Goal: Transaction & Acquisition: Book appointment/travel/reservation

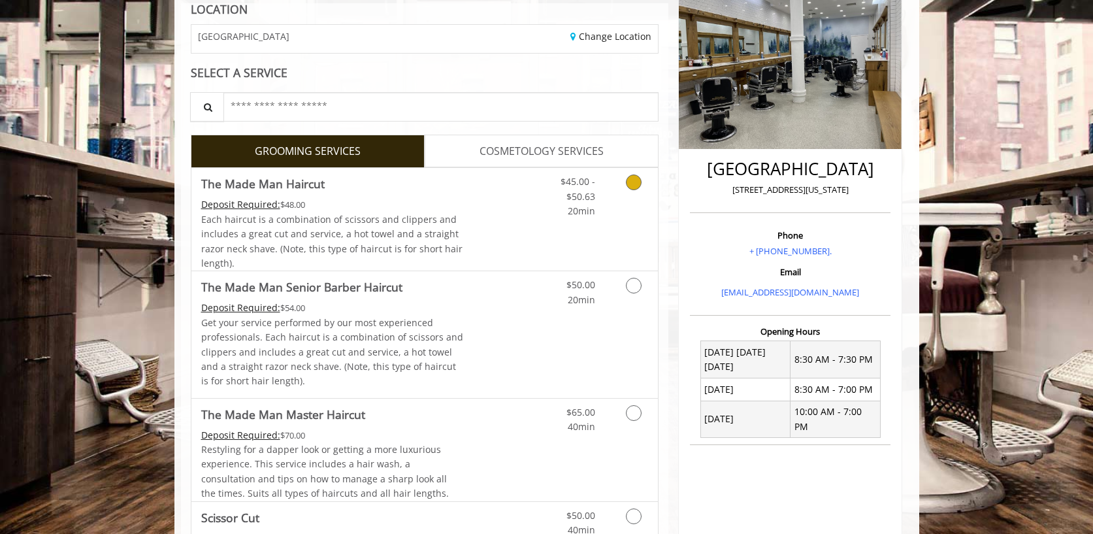
click at [497, 210] on link "Discounted Price" at bounding box center [502, 219] width 78 height 103
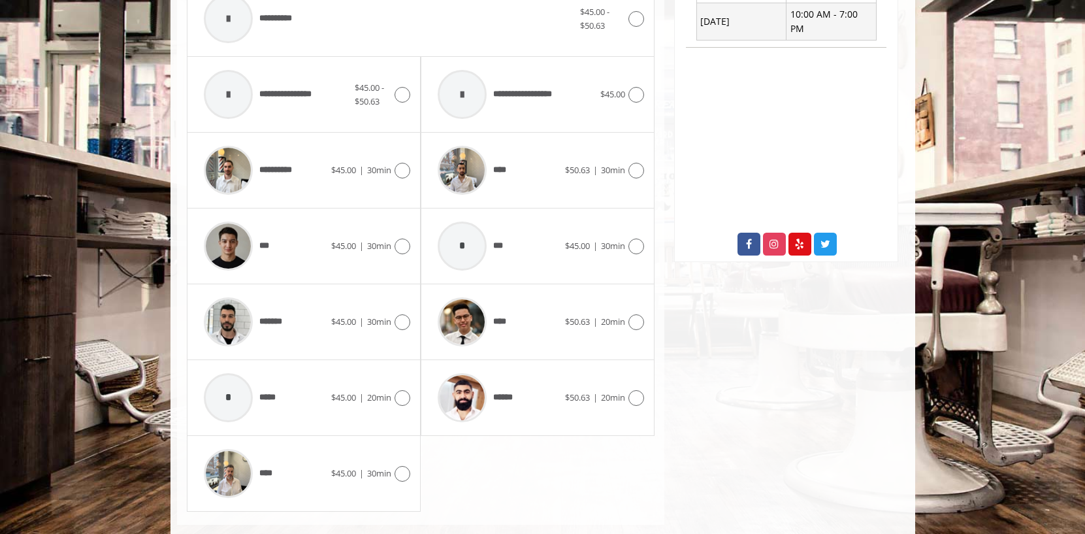
scroll to position [597, 0]
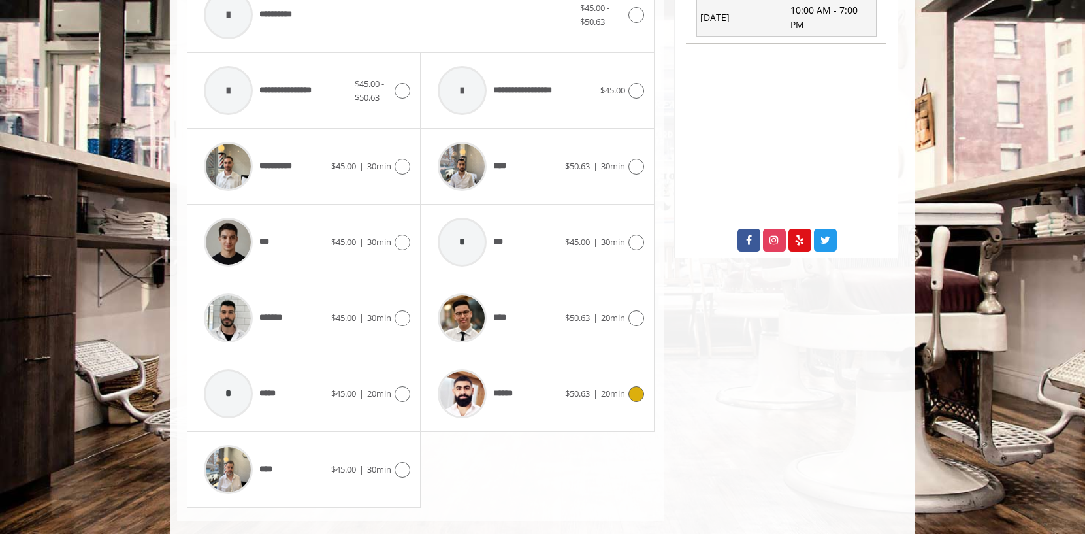
click at [517, 391] on span "******" at bounding box center [506, 394] width 27 height 14
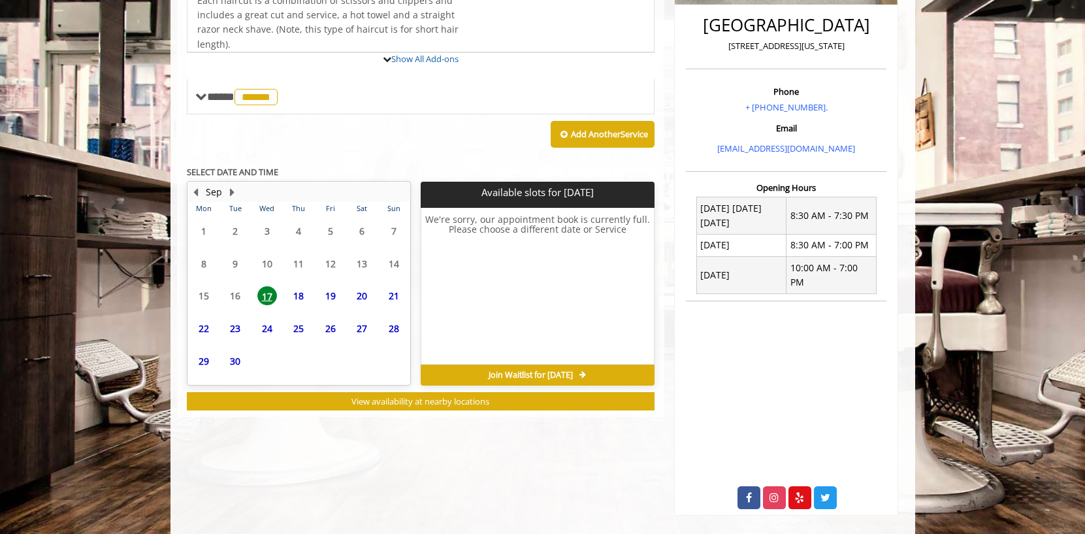
scroll to position [374, 0]
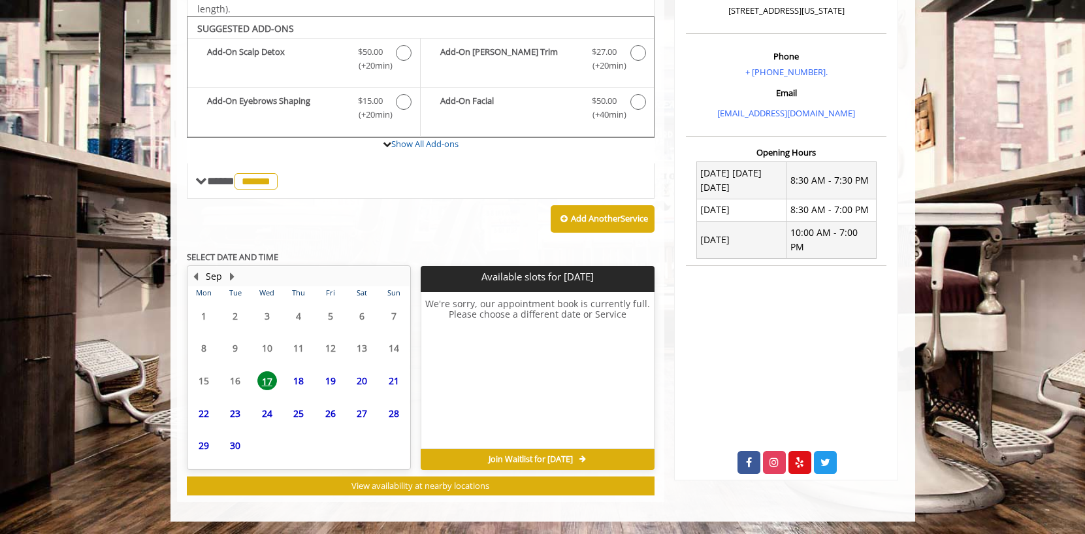
click at [294, 380] on span "18" at bounding box center [299, 380] width 20 height 19
click at [329, 378] on span "19" at bounding box center [331, 380] width 20 height 19
click at [355, 380] on span "20" at bounding box center [362, 380] width 20 height 19
click at [395, 382] on span "21" at bounding box center [394, 380] width 20 height 19
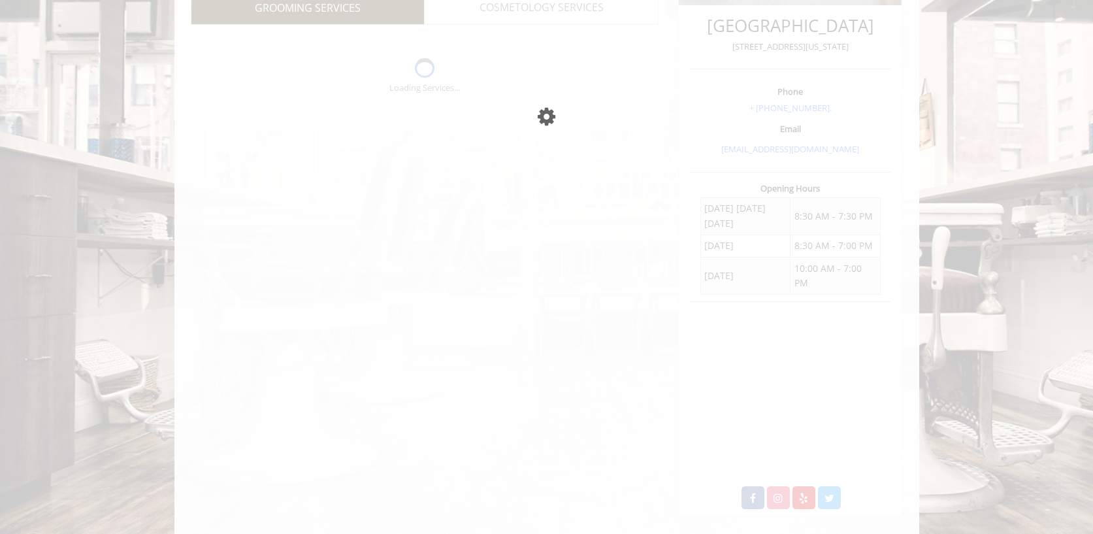
scroll to position [339, 0]
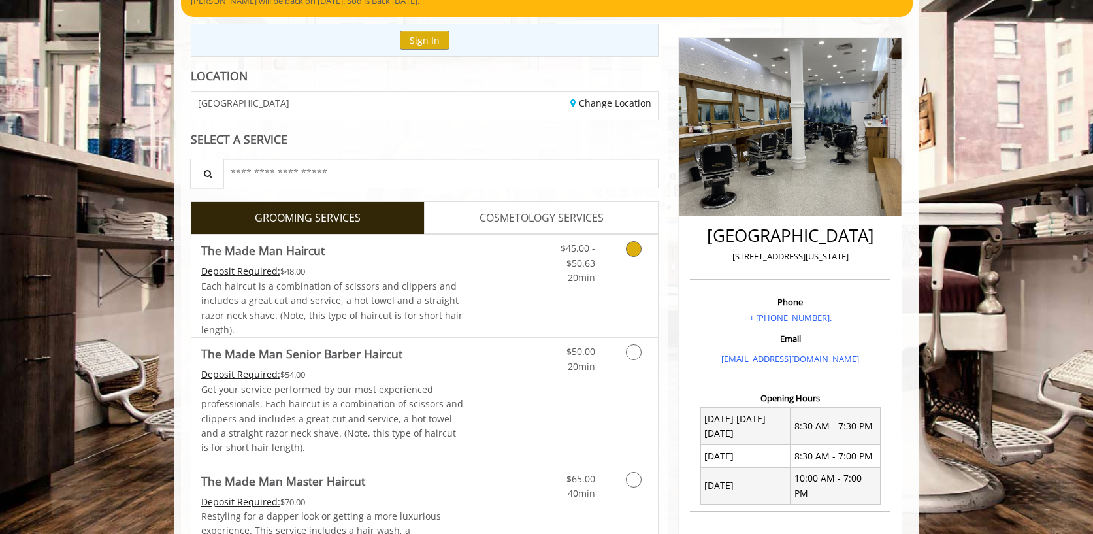
click at [484, 292] on link "Discounted Price" at bounding box center [502, 286] width 78 height 103
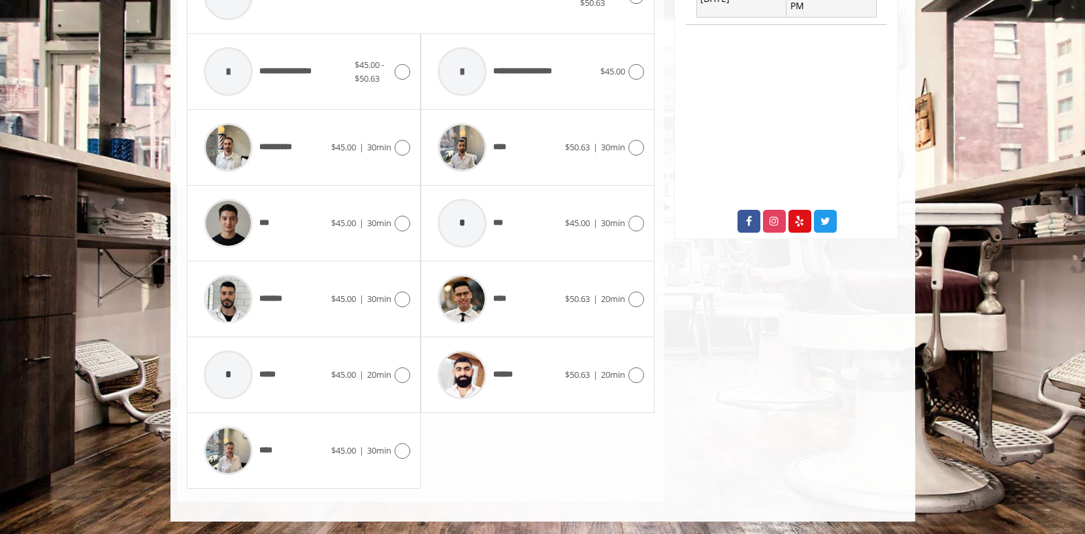
scroll to position [595, 0]
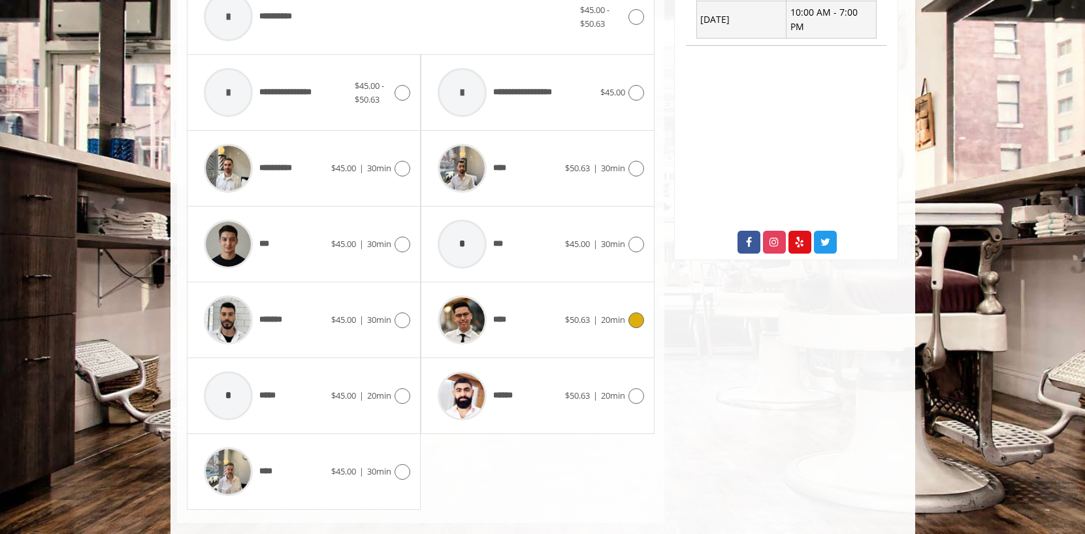
click at [636, 315] on icon at bounding box center [637, 320] width 16 height 16
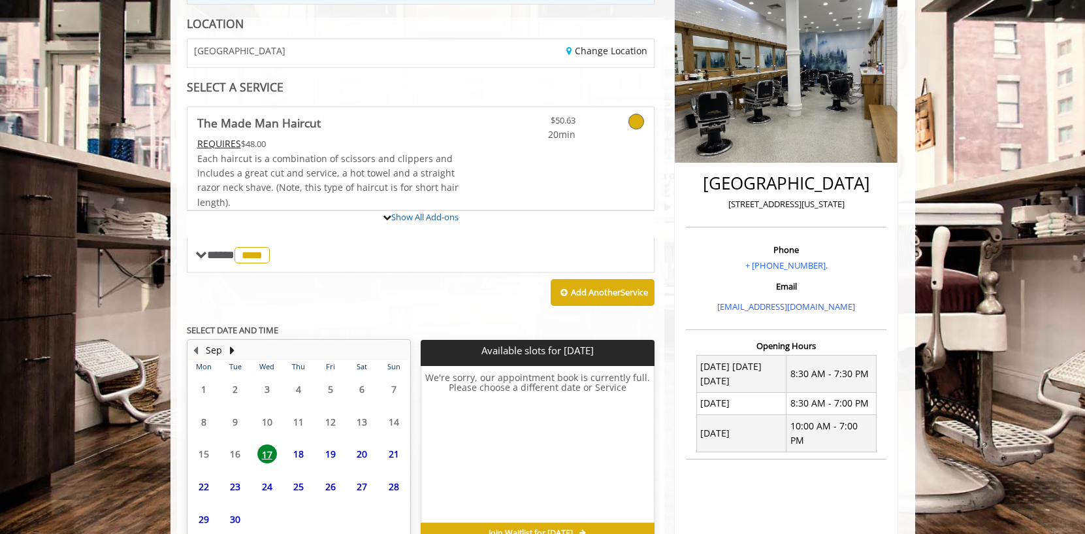
scroll to position [339, 0]
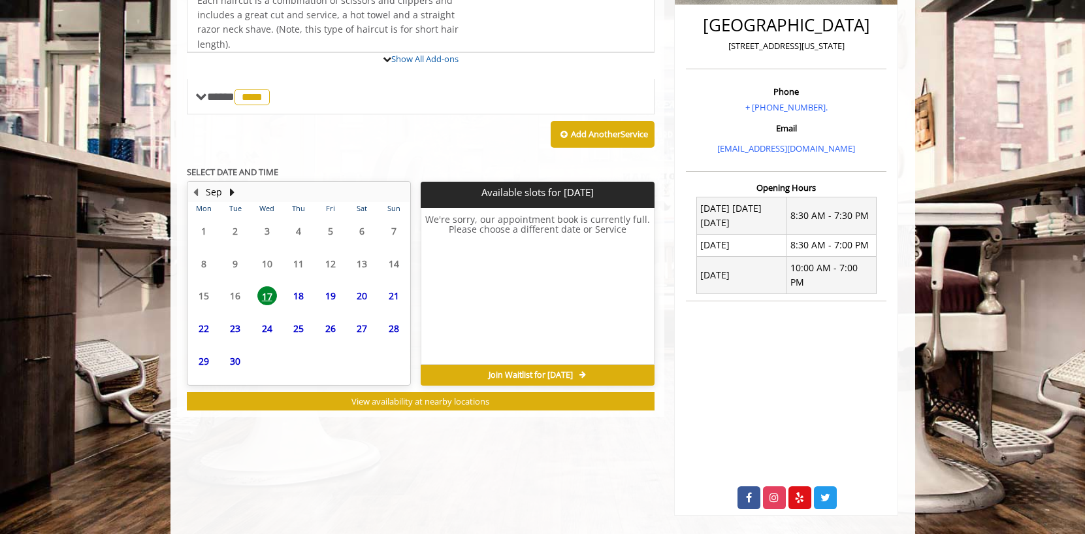
click at [296, 296] on span "18" at bounding box center [299, 295] width 20 height 19
click at [331, 294] on span "19" at bounding box center [331, 295] width 20 height 19
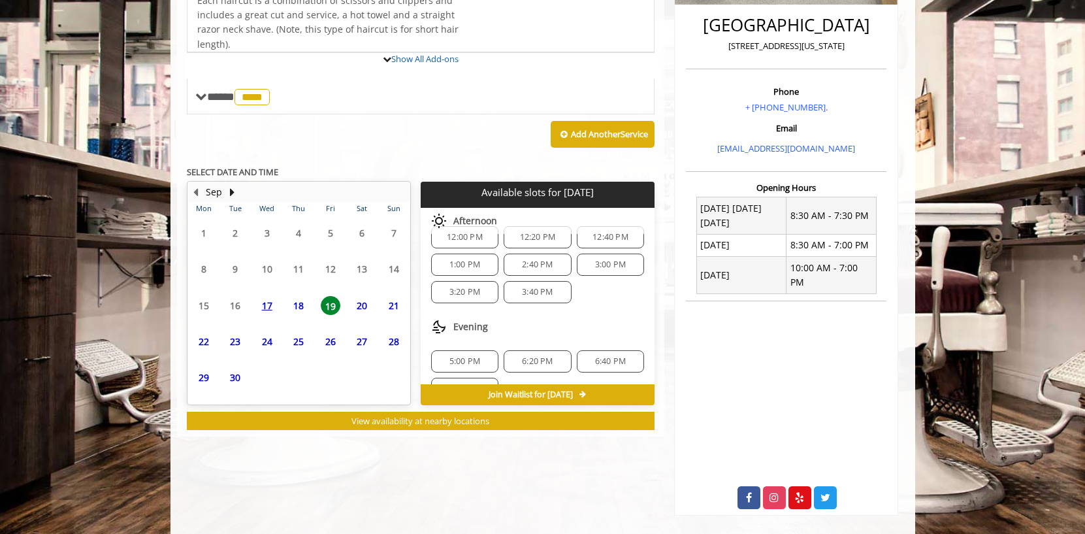
scroll to position [19, 0]
click at [522, 289] on span "3:40 PM" at bounding box center [537, 291] width 31 height 10
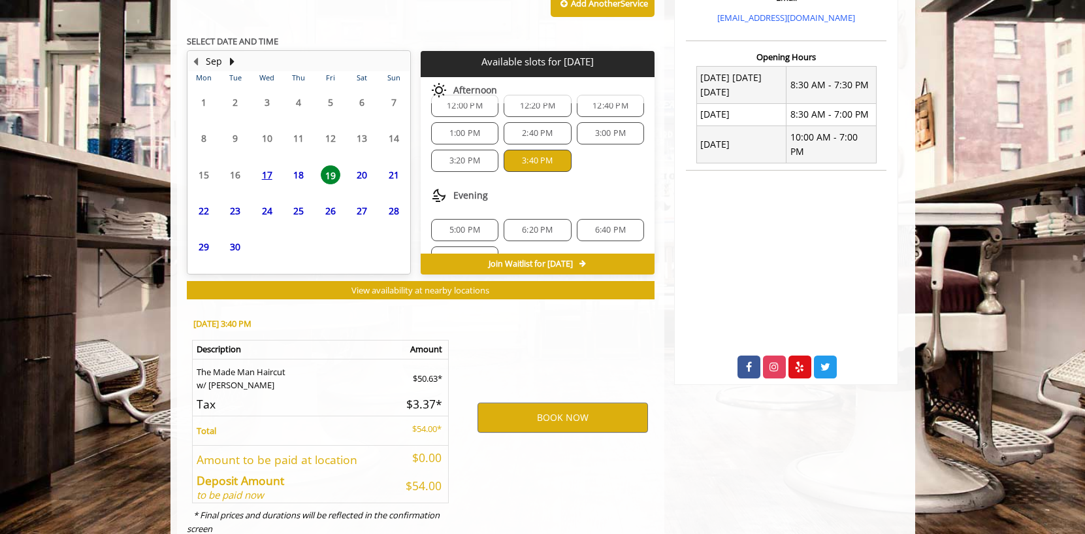
scroll to position [510, 0]
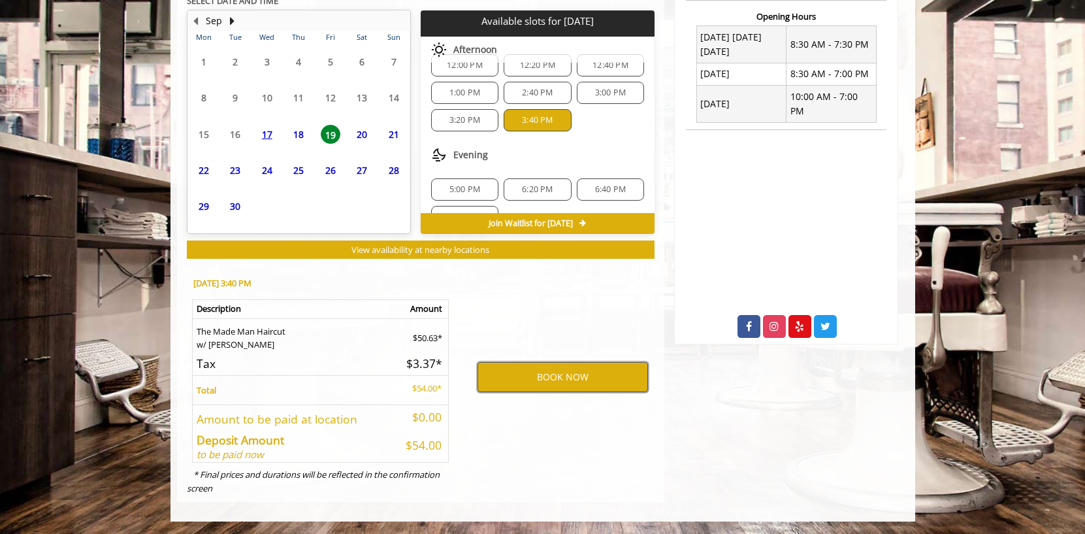
click at [497, 382] on button "BOOK NOW" at bounding box center [563, 377] width 171 height 30
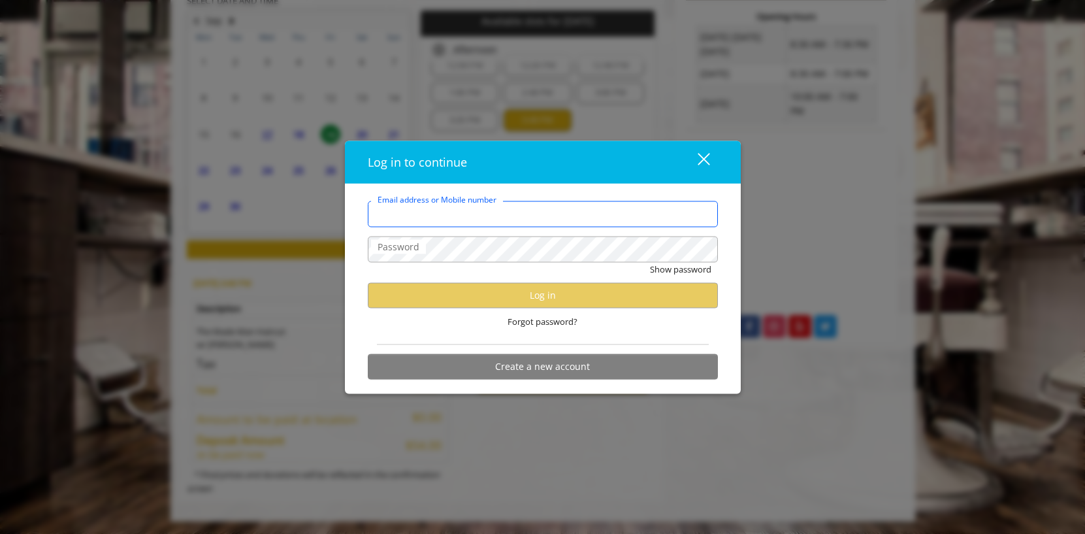
type input "**********"
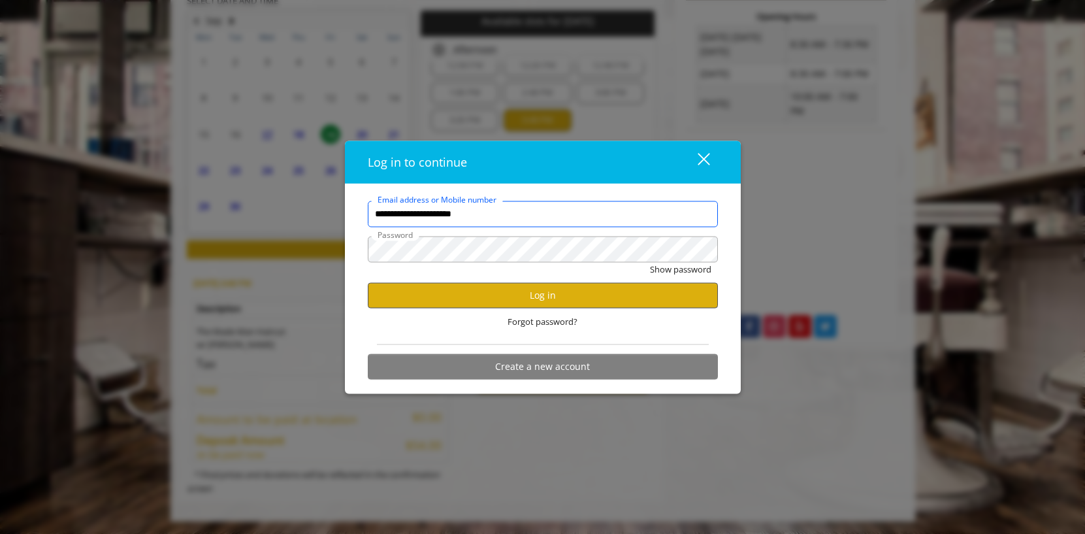
scroll to position [0, 0]
click at [457, 287] on button "Log in" at bounding box center [543, 294] width 350 height 25
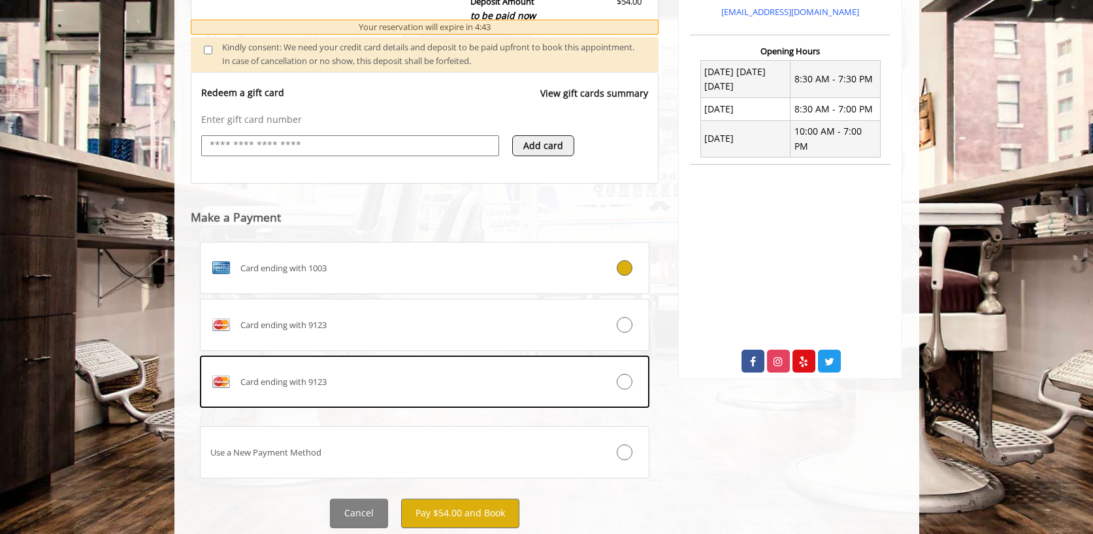
scroll to position [516, 0]
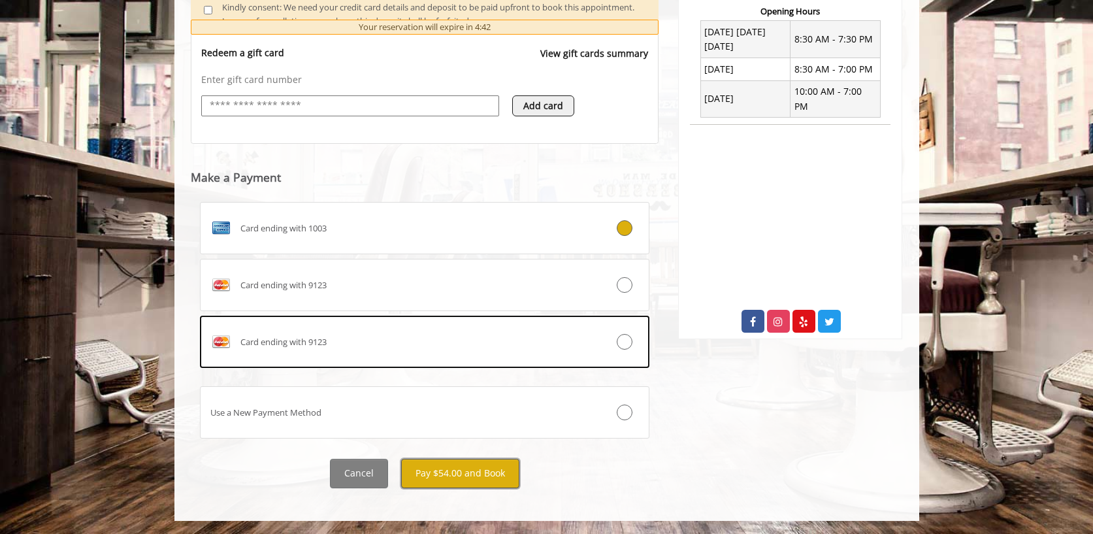
click at [432, 464] on button "Pay $54.00 and Book" at bounding box center [460, 473] width 118 height 29
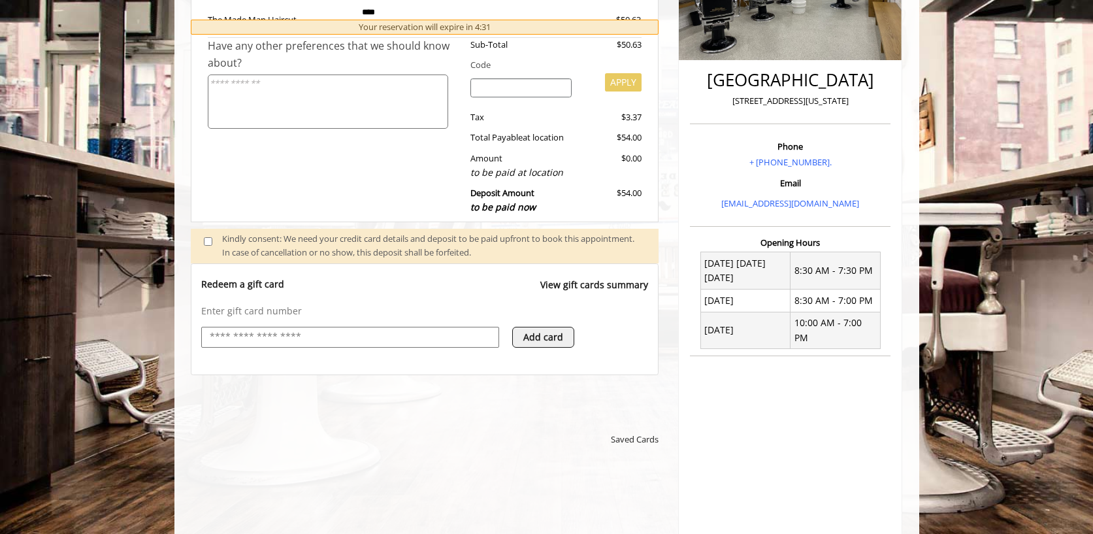
scroll to position [285, 0]
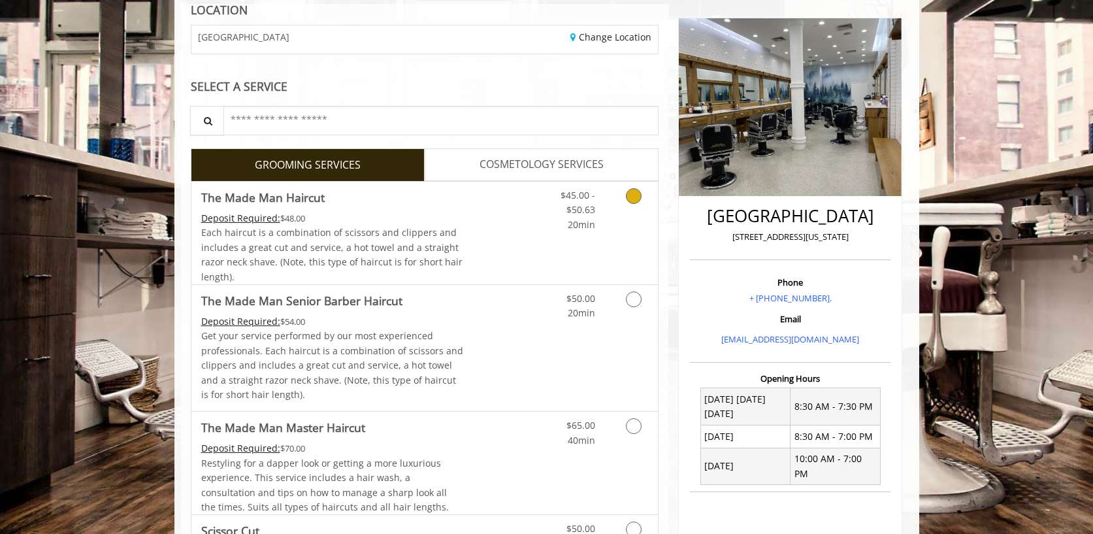
click at [480, 220] on link "Discounted Price" at bounding box center [502, 233] width 78 height 103
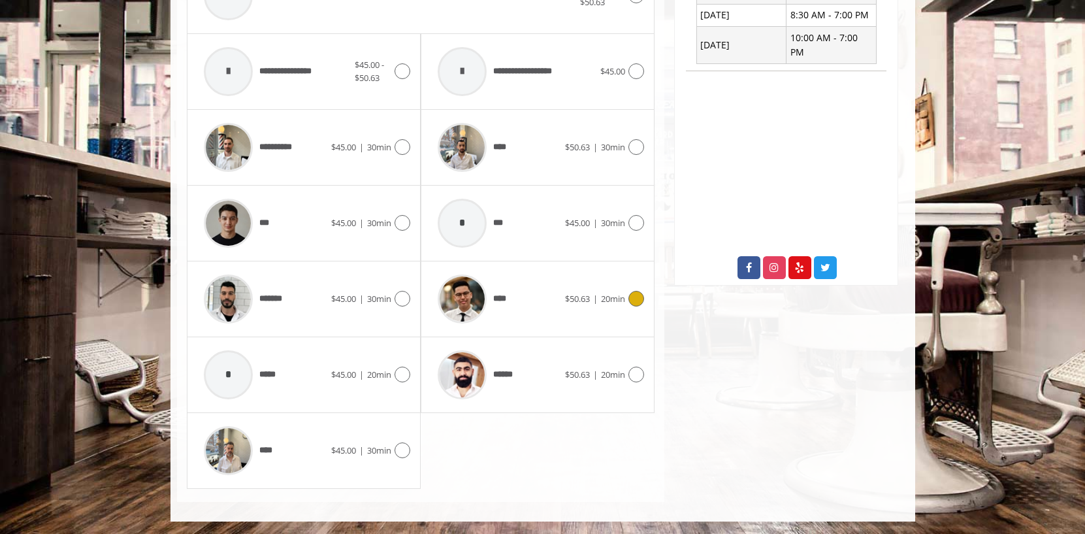
click at [525, 293] on div "****" at bounding box center [498, 299] width 134 height 62
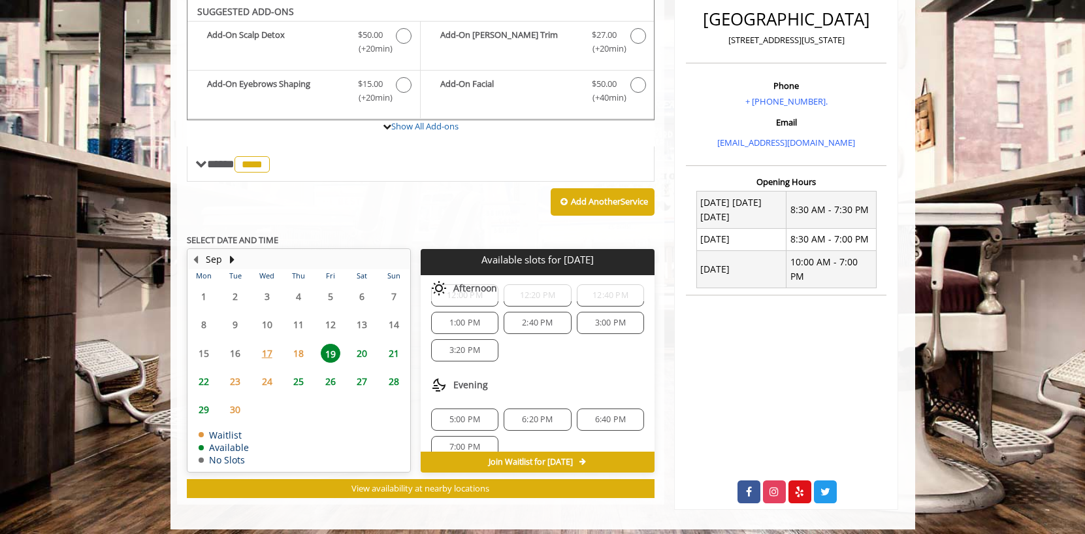
scroll to position [34, 0]
